Goal: Transaction & Acquisition: Purchase product/service

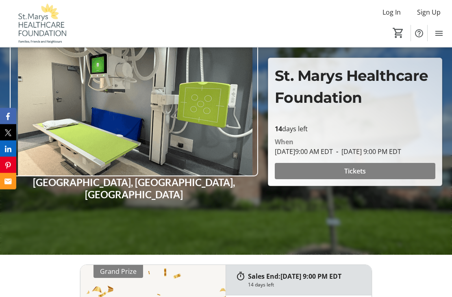
scroll to position [84, 0]
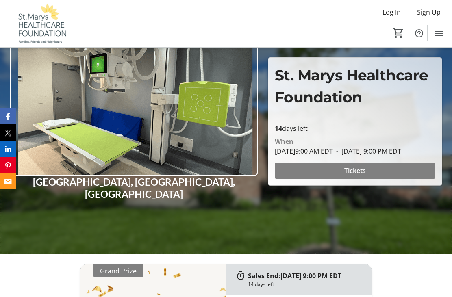
click at [399, 181] on span at bounding box center [355, 171] width 161 height 20
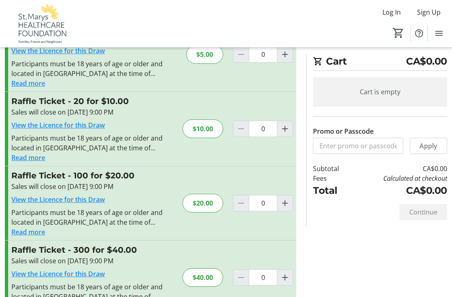
scroll to position [51, 0]
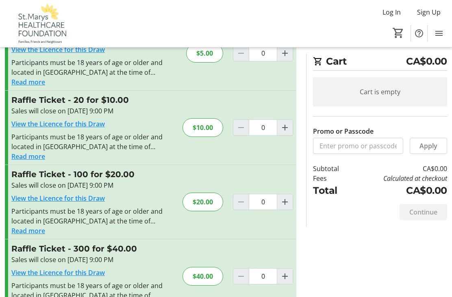
click at [286, 202] on mat-icon "Increment by one" at bounding box center [285, 202] width 10 height 10
type input "1"
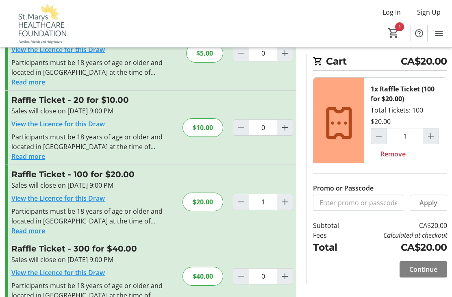
click at [425, 272] on span "Continue" at bounding box center [423, 270] width 28 height 10
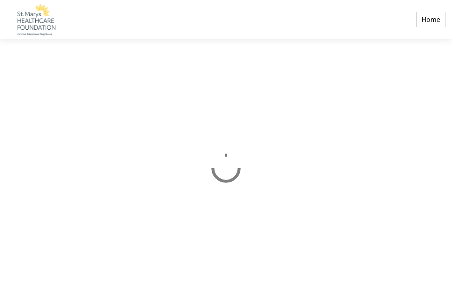
select select "CA"
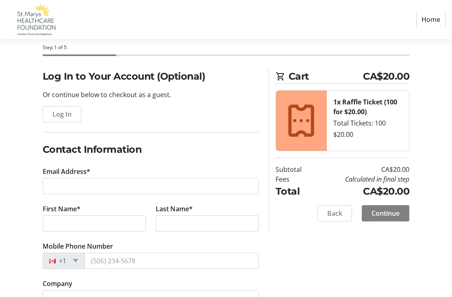
scroll to position [37, 0]
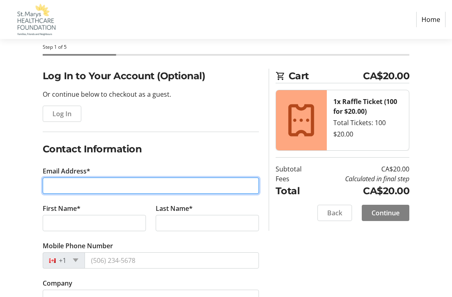
click at [80, 185] on input "Email Address*" at bounding box center [151, 186] width 216 height 16
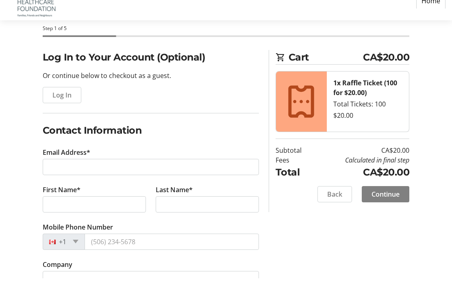
click at [57, 109] on span "Log In" at bounding box center [61, 114] width 19 height 10
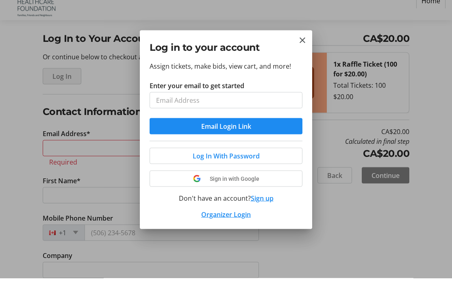
scroll to position [0, 0]
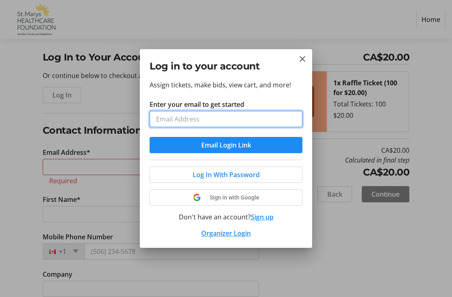
click at [194, 122] on input "Enter your email to get started" at bounding box center [226, 119] width 153 height 16
type input "[EMAIL_ADDRESS][DOMAIN_NAME]"
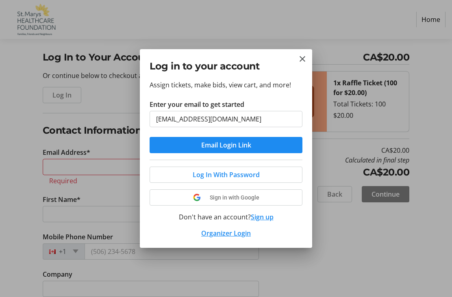
click at [226, 145] on button "Email Login Link" at bounding box center [226, 145] width 153 height 16
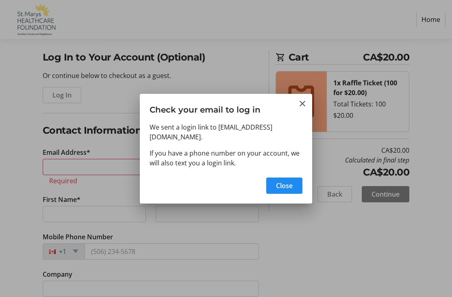
type input "[EMAIL_ADDRESS][DOMAIN_NAME]"
type input "[PERSON_NAME]"
type input "Long"
type input "[PHONE_NUMBER]"
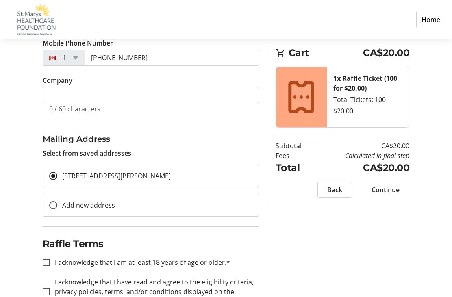
scroll to position [178, 0]
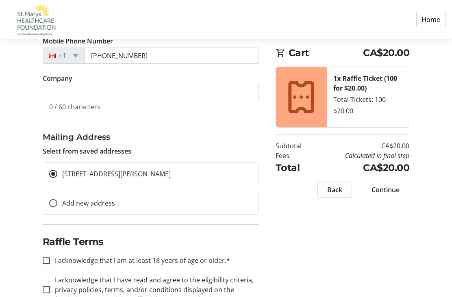
click at [52, 258] on div at bounding box center [47, 261] width 20 height 20
checkbox input "true"
click at [49, 288] on input "I acknowledge that I have read and agree to the eligibility criteria, privacy p…" at bounding box center [46, 289] width 7 height 7
checkbox input "true"
click at [394, 190] on span "Continue" at bounding box center [386, 190] width 28 height 10
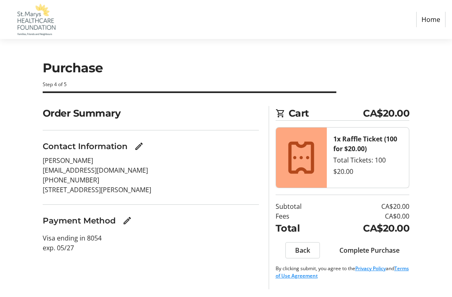
click at [382, 249] on span "Complete Purchase" at bounding box center [369, 251] width 60 height 10
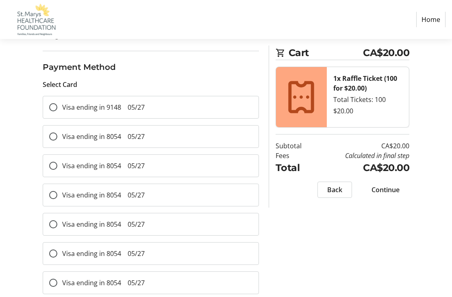
scroll to position [132, 0]
click at [119, 111] on label "Visa ending in 9148 05/27" at bounding box center [100, 107] width 87 height 10
click at [57, 111] on input "Visa ending in 9148 05/27" at bounding box center [53, 106] width 8 height 8
radio input "true"
click at [58, 109] on div at bounding box center [54, 107] width 20 height 20
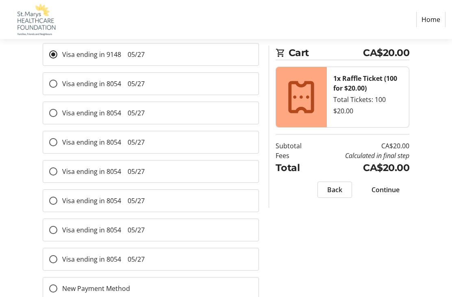
scroll to position [125, 0]
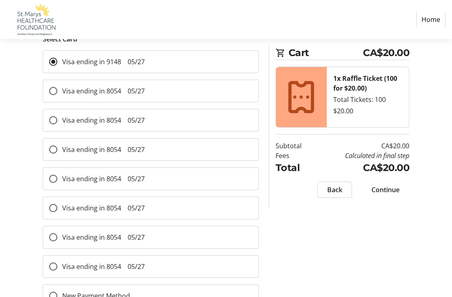
click at [388, 193] on span "Continue" at bounding box center [386, 190] width 28 height 10
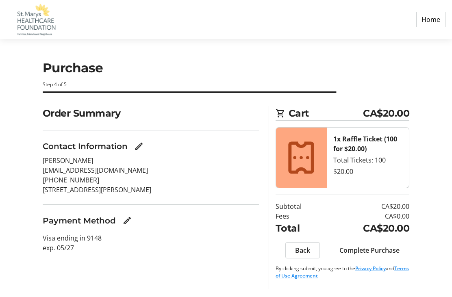
click at [378, 249] on span "Complete Purchase" at bounding box center [369, 251] width 60 height 10
